Goal: Information Seeking & Learning: Learn about a topic

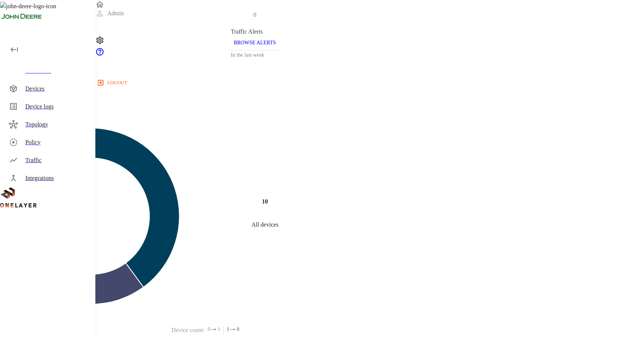
scroll to position [218, 0]
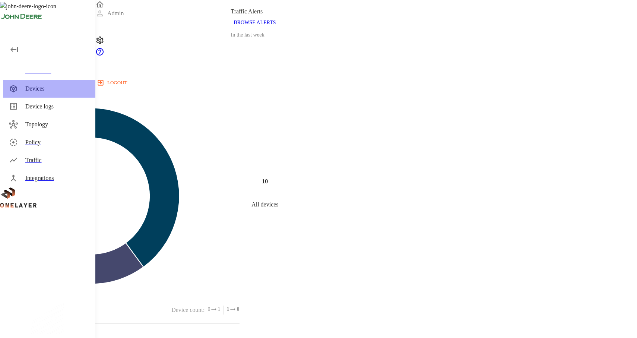
click at [47, 90] on div "Devices" at bounding box center [57, 88] width 64 height 9
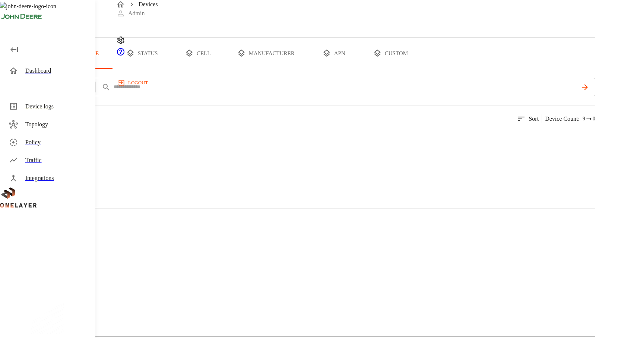
click at [190, 147] on div at bounding box center [297, 136] width 595 height 21
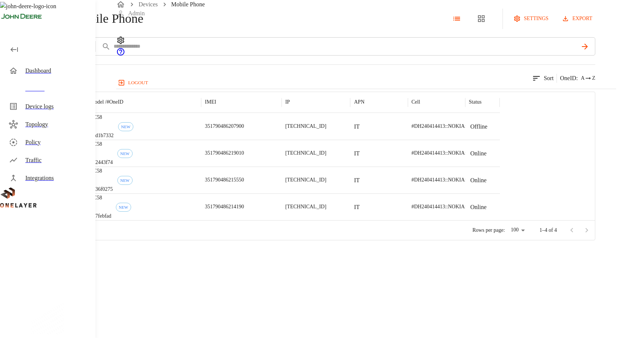
click at [350, 140] on div "[TECHNICAL_ID]" at bounding box center [316, 126] width 69 height 27
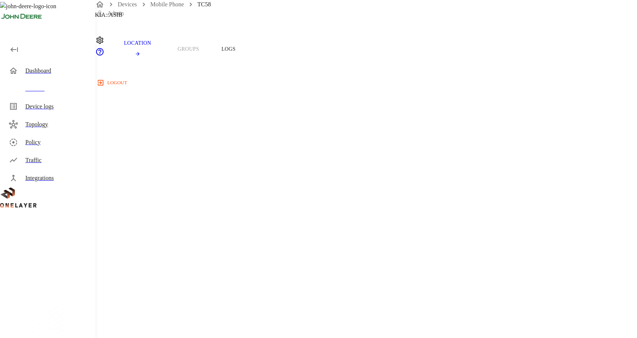
scroll to position [54, 0]
click at [45, 91] on div "Devices" at bounding box center [57, 88] width 64 height 9
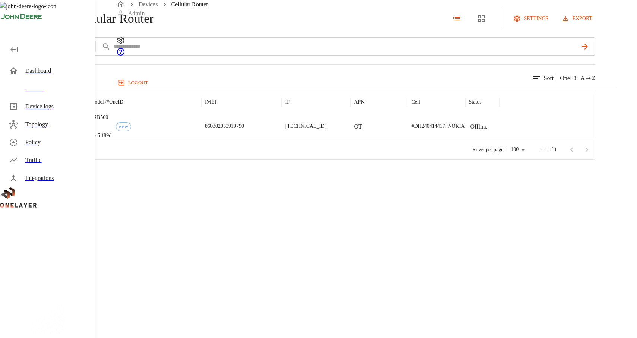
click at [244, 130] on p "860302050919790" at bounding box center [224, 126] width 39 height 7
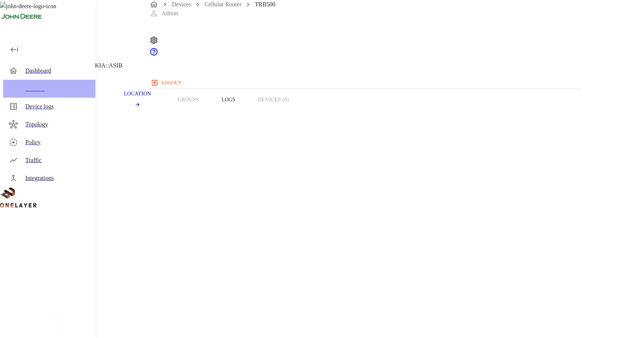
click at [72, 93] on div "Devices" at bounding box center [49, 89] width 92 height 18
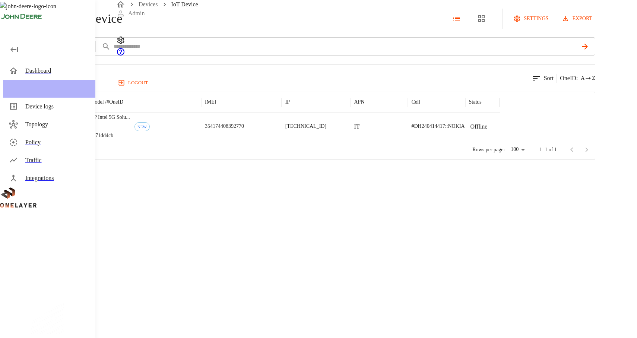
click at [43, 91] on div "Devices" at bounding box center [57, 88] width 64 height 9
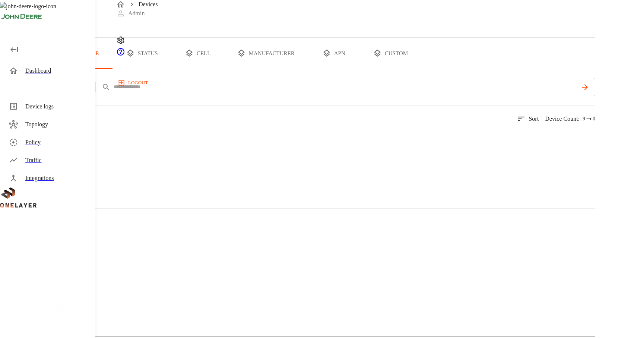
click at [58, 69] on button "all devices" at bounding box center [29, 53] width 58 height 31
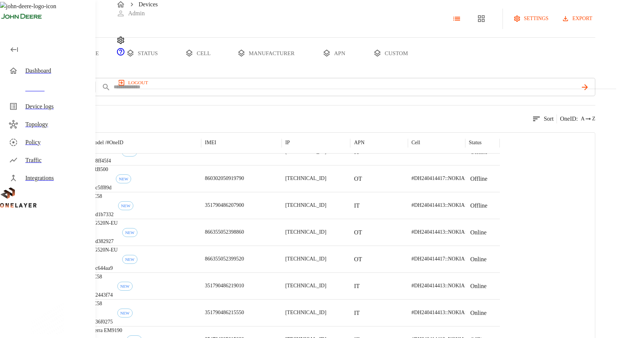
scroll to position [42, 0]
click at [58, 69] on button "all devices" at bounding box center [29, 53] width 58 height 31
click at [244, 182] on p "860302050919790" at bounding box center [224, 177] width 39 height 7
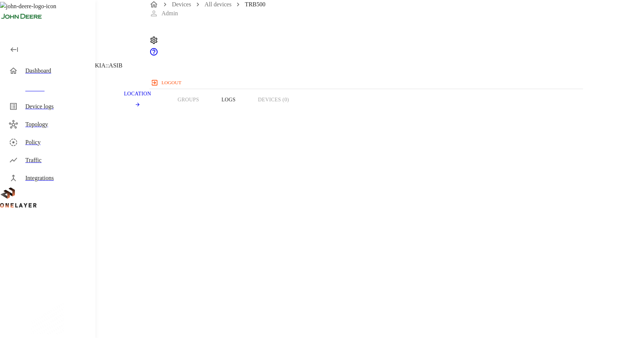
click at [63, 293] on span "860302050919790" at bounding box center [40, 296] width 45 height 6
copy span "860302050919790"
click at [44, 89] on div "Devices" at bounding box center [57, 88] width 64 height 9
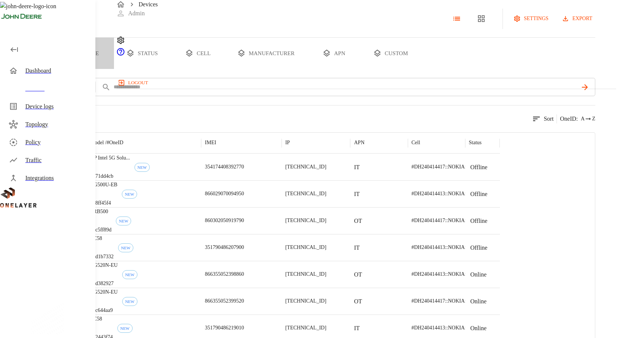
click at [114, 69] on button "type" at bounding box center [86, 53] width 56 height 31
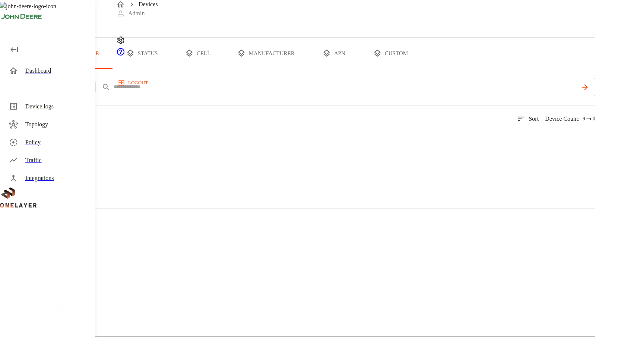
click at [39, 260] on img at bounding box center [27, 264] width 25 height 9
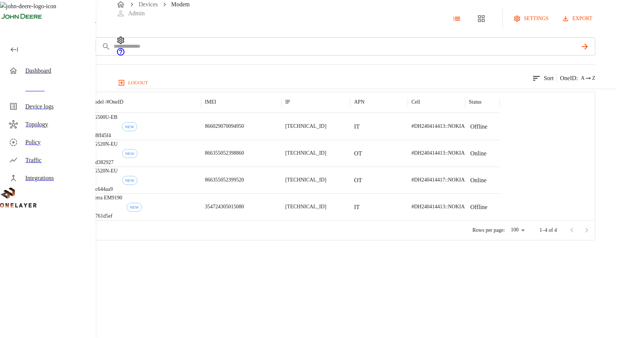
click at [117, 121] on p "RG500U-EB" at bounding box center [103, 117] width 27 height 7
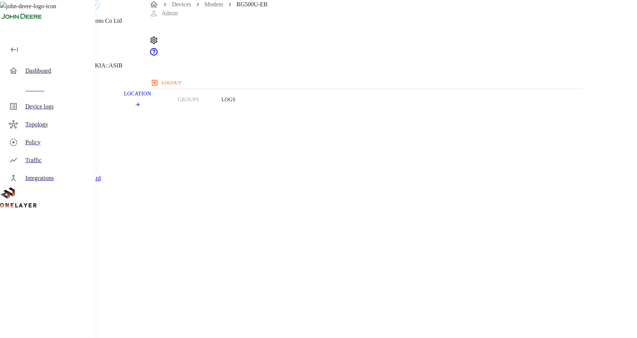
click at [63, 294] on span "866029070094950" at bounding box center [40, 297] width 45 height 6
copy span "866029070094950"
click at [9, 42] on icon at bounding box center [4, 38] width 9 height 9
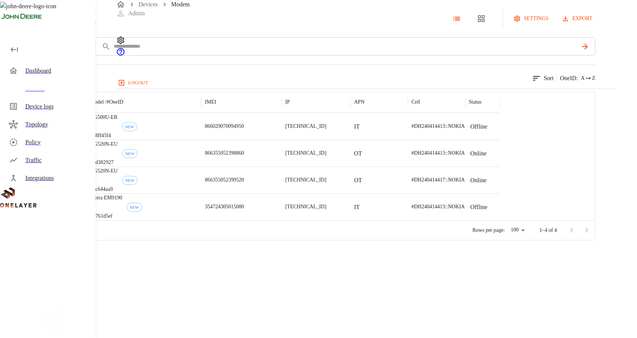
click at [244, 157] on p "866355052398860" at bounding box center [224, 152] width 39 height 7
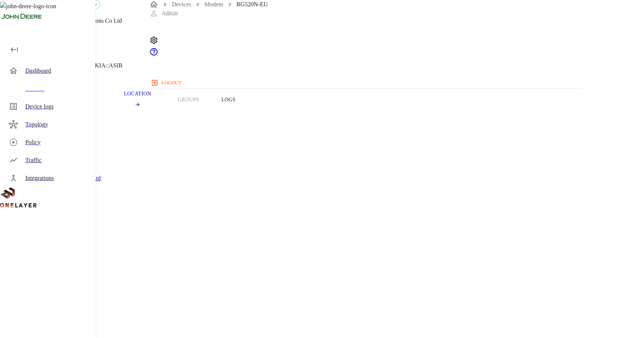
click at [63, 294] on span "866355052398860" at bounding box center [40, 297] width 45 height 6
copy span "866355052398860"
click at [615, 0] on div "Devices Modem RG520N-EU Admin logout" at bounding box center [366, 44] width 542 height 89
click at [9, 42] on icon at bounding box center [4, 38] width 9 height 9
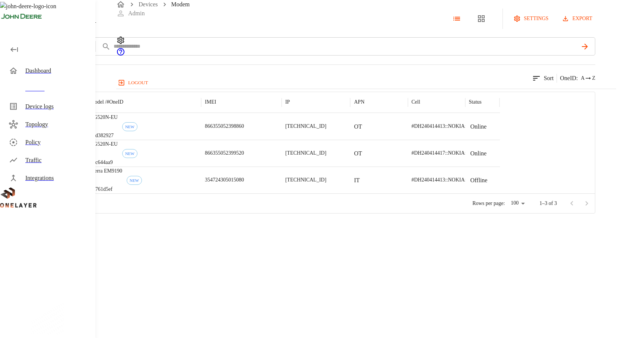
click at [77, 86] on div "Devices" at bounding box center [57, 88] width 64 height 9
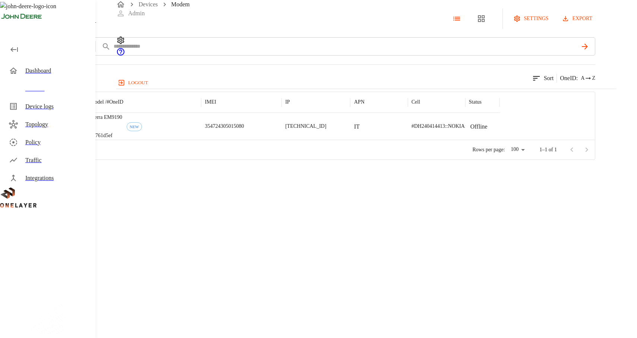
click at [8, 23] on icon at bounding box center [4, 19] width 8 height 8
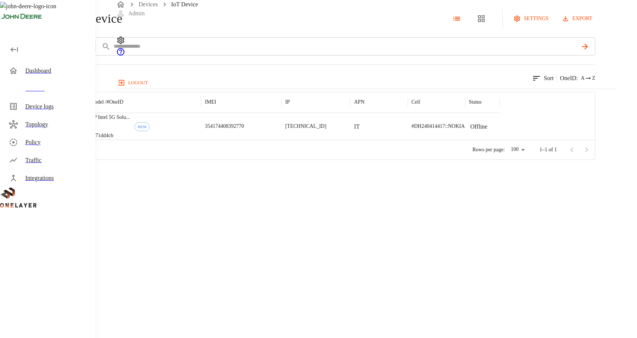
click at [244, 130] on p "354174408392770" at bounding box center [224, 126] width 39 height 7
